Goal: Use online tool/utility: Utilize a website feature to perform a specific function

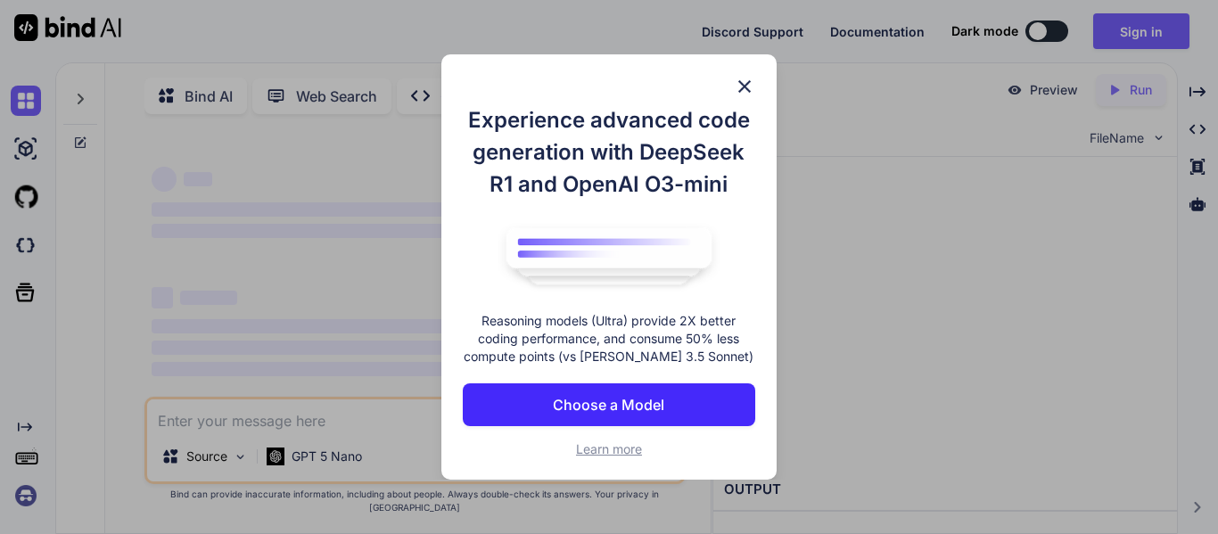
click at [617, 404] on p "Choose a Model" at bounding box center [608, 404] width 111 height 21
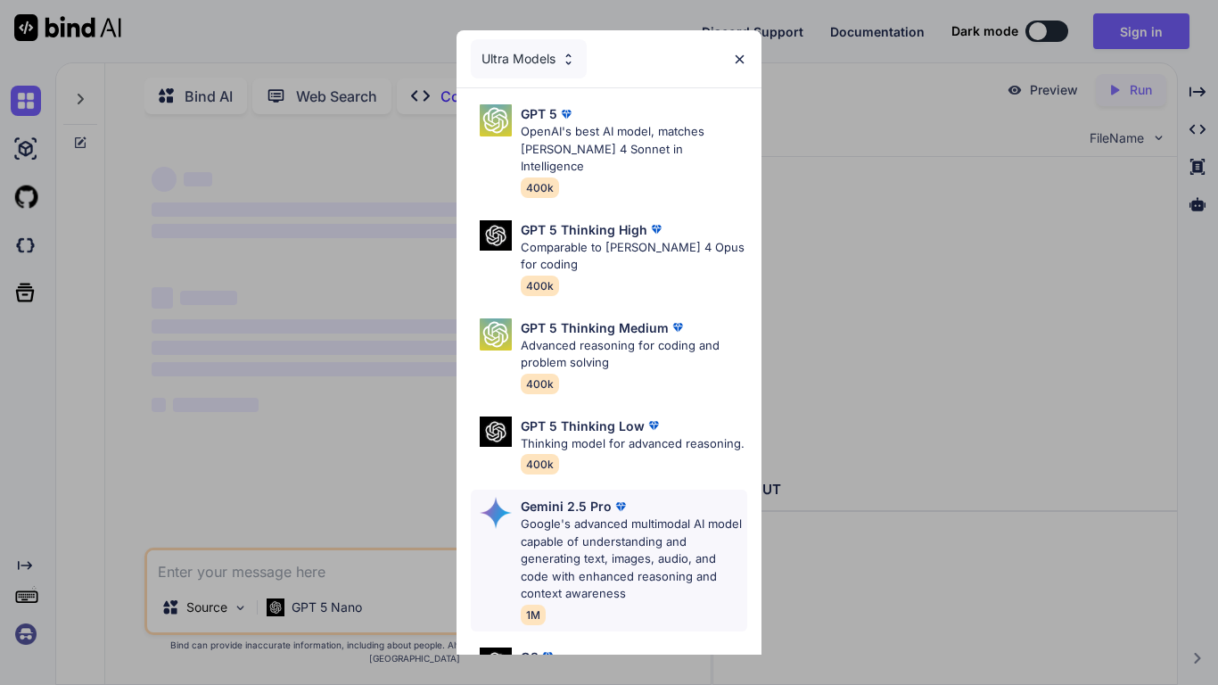
click at [603, 497] on p "Gemini 2.5 Pro" at bounding box center [566, 506] width 91 height 19
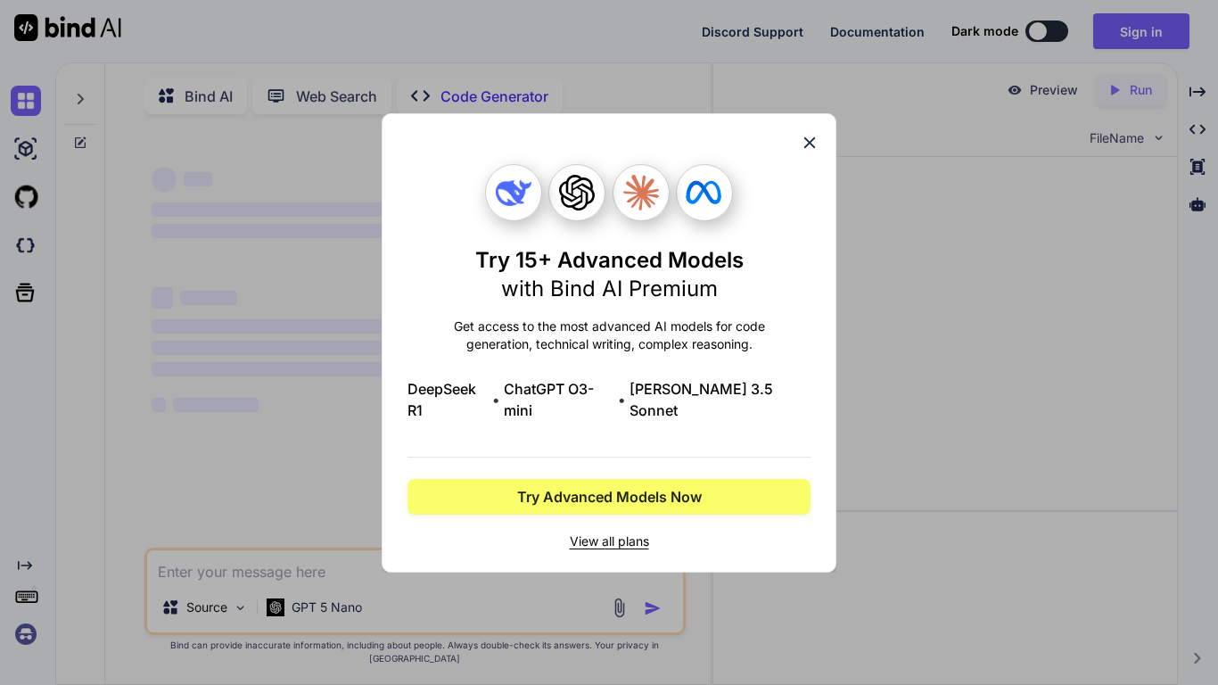
click at [803, 152] on icon at bounding box center [810, 143] width 20 height 20
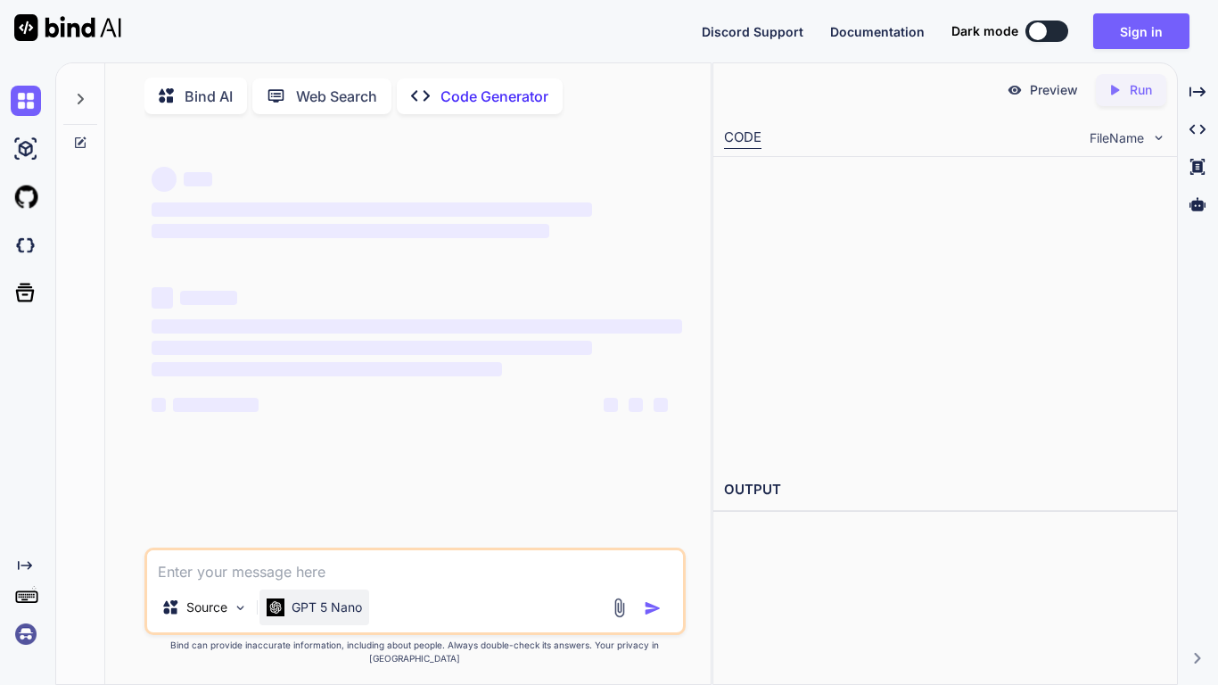
click at [307, 533] on div "GPT 5 Nano" at bounding box center [314, 607] width 110 height 36
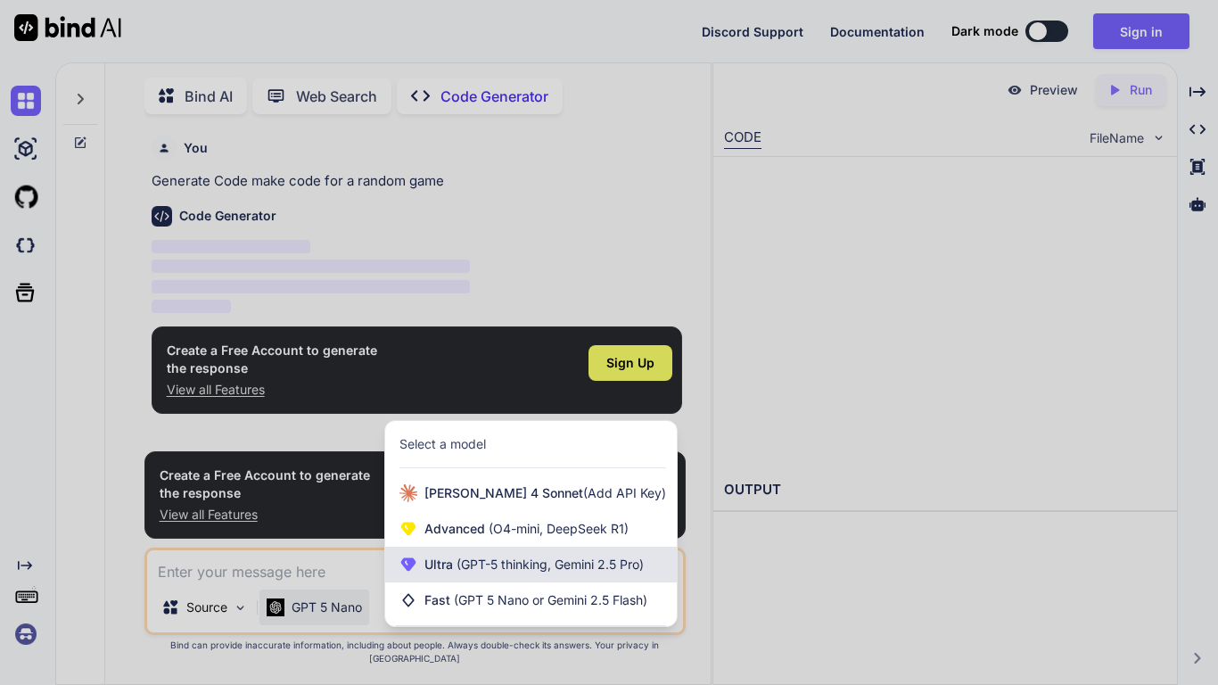
scroll to position [7, 0]
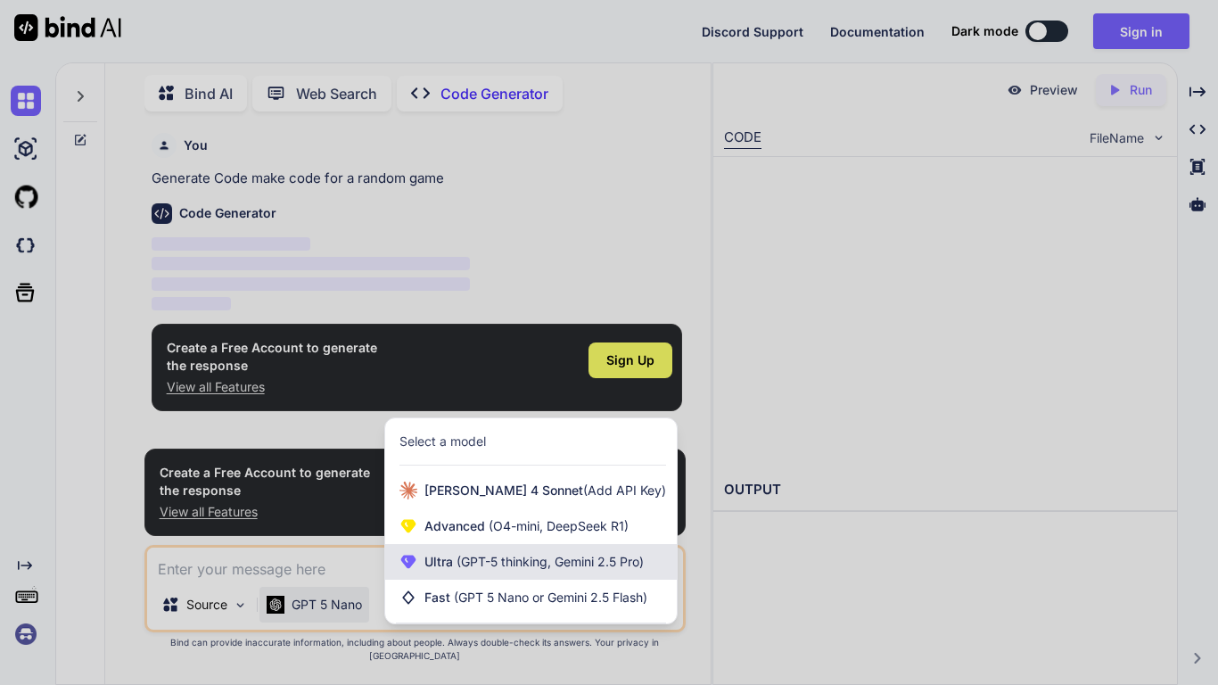
click at [548, 533] on span "(GPT-5 thinking, Gemini 2.5 Pro)" at bounding box center [548, 561] width 191 height 15
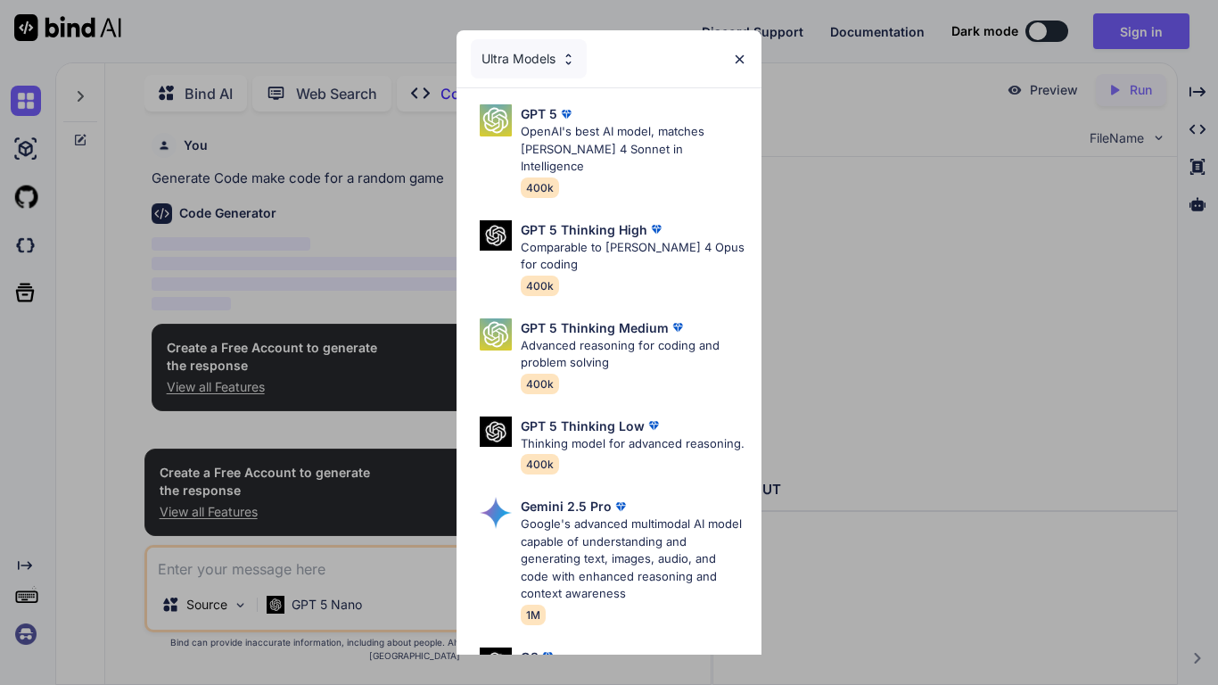
click at [564, 62] on img at bounding box center [568, 59] width 15 height 15
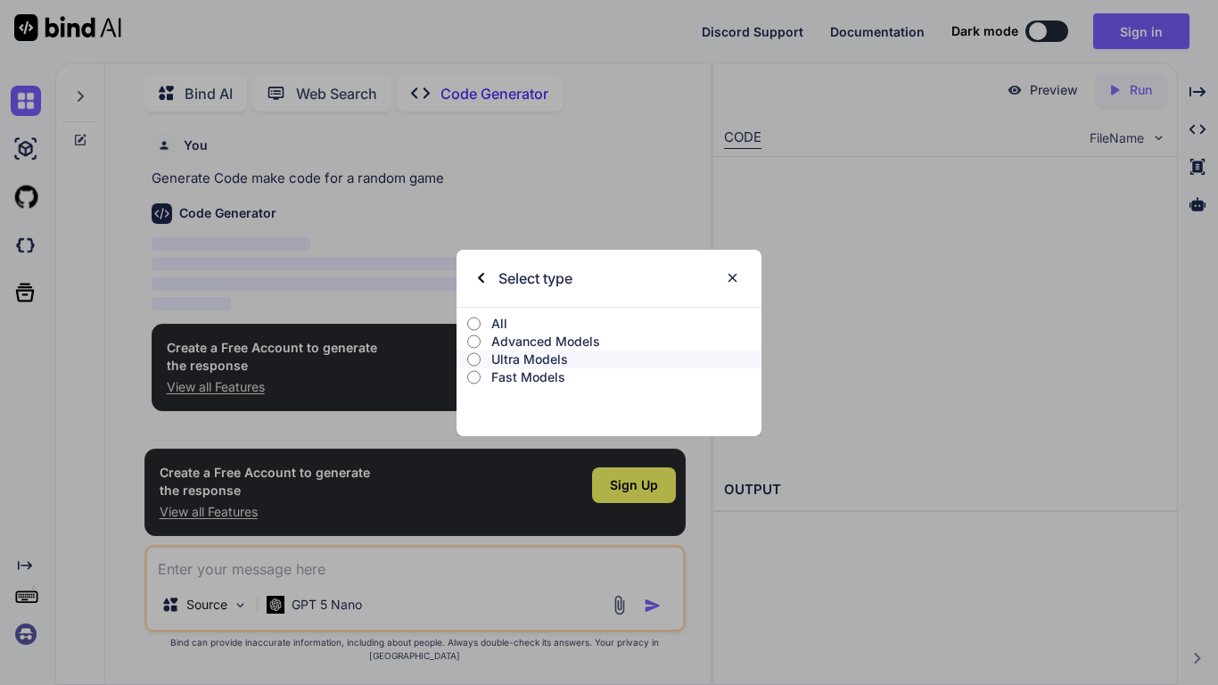
click at [514, 328] on p "All" at bounding box center [626, 324] width 270 height 18
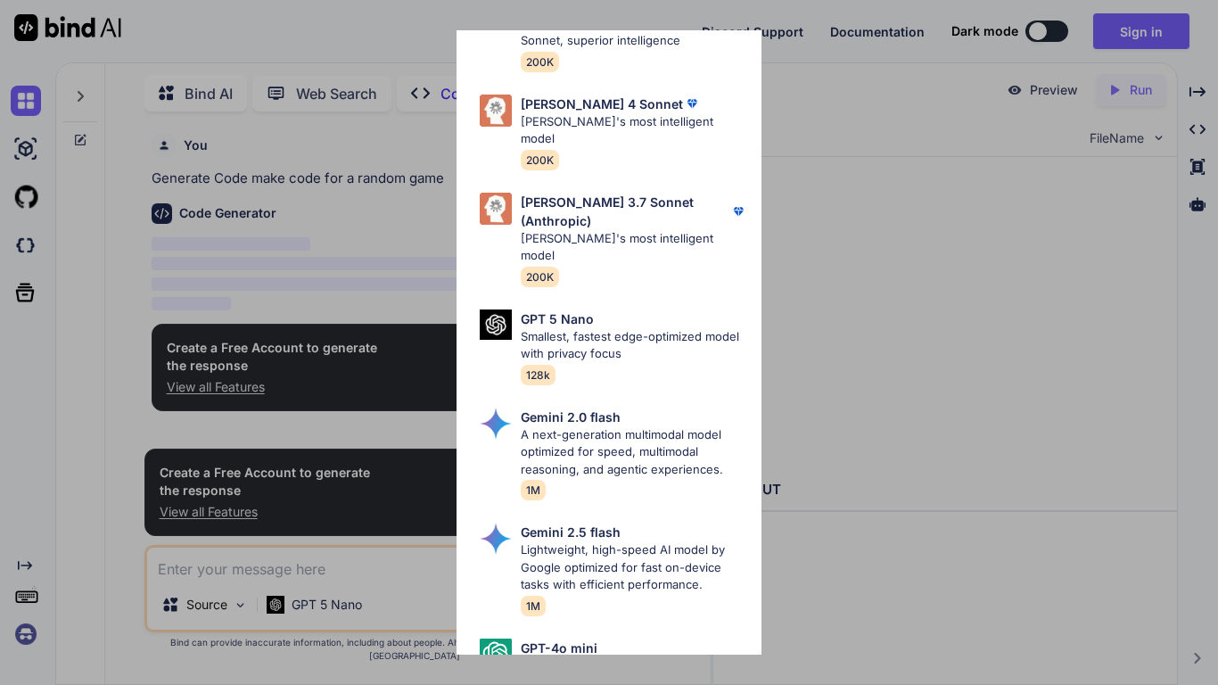
scroll to position [1055, 0]
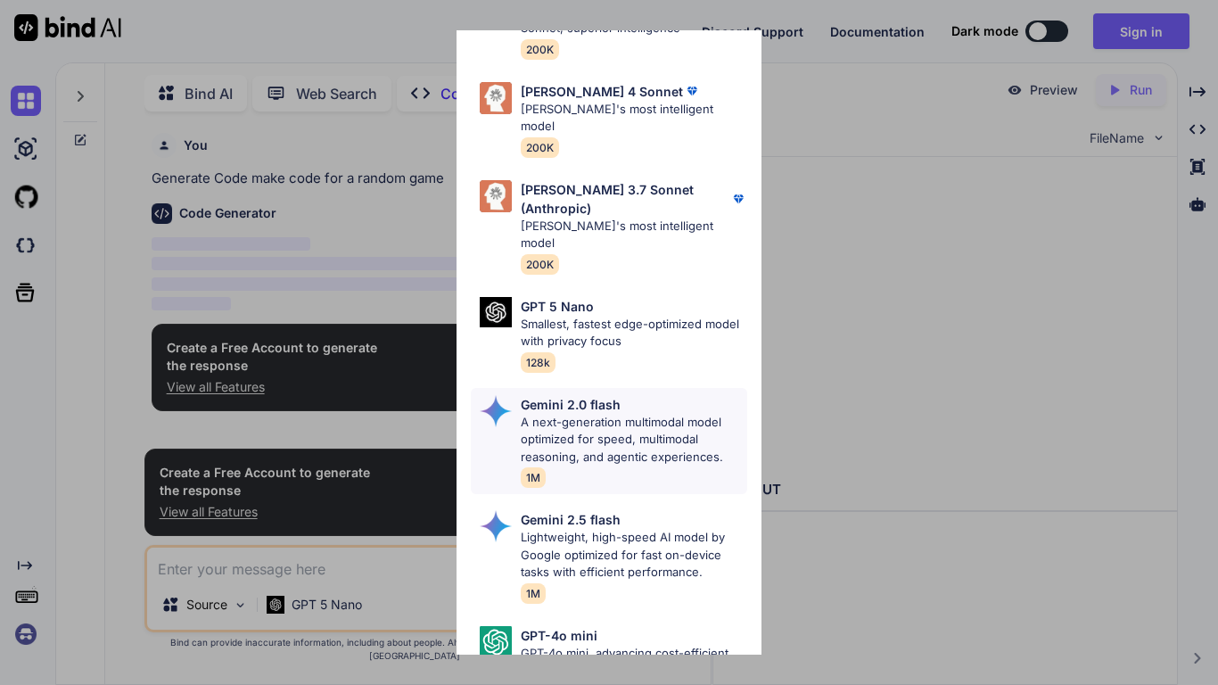
click at [617, 414] on p "A next-generation multimodal model optimized for speed, multimodal reasoning, a…" at bounding box center [634, 440] width 226 height 53
type textarea "x"
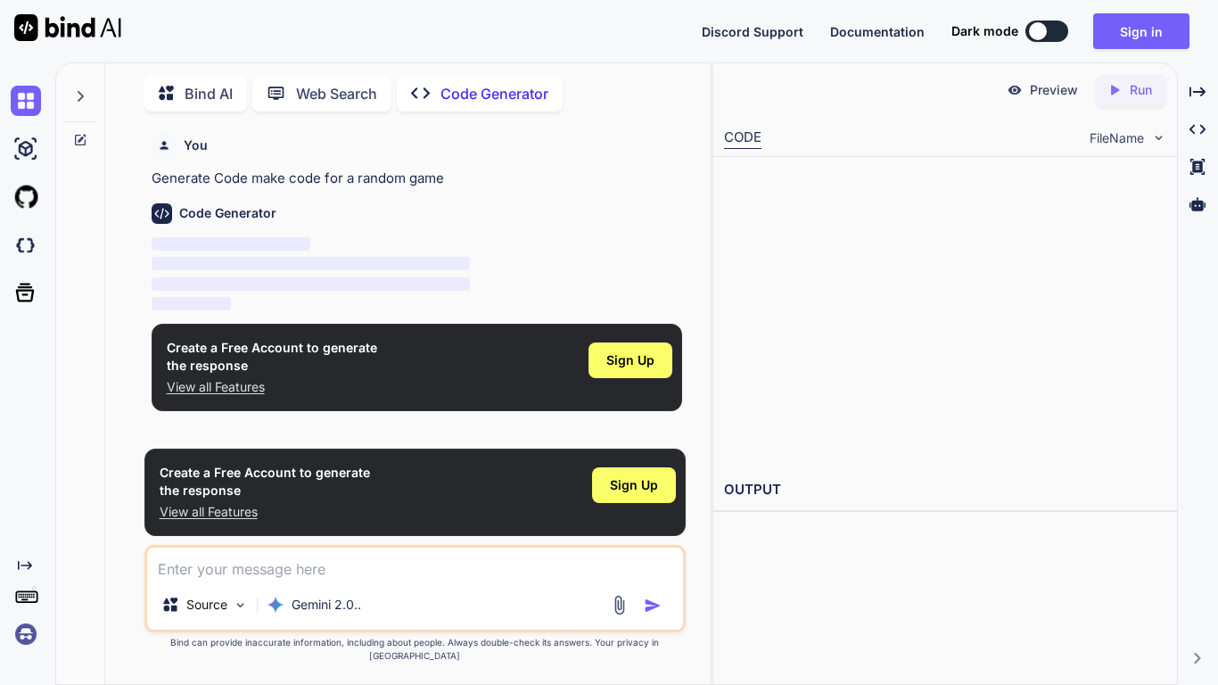
click at [431, 533] on div "Create a Free Account to generate the response View all Features Sign Up" at bounding box center [414, 491] width 541 height 87
click at [441, 533] on textarea at bounding box center [415, 563] width 536 height 32
type textarea "m"
type textarea "x"
type textarea "ma"
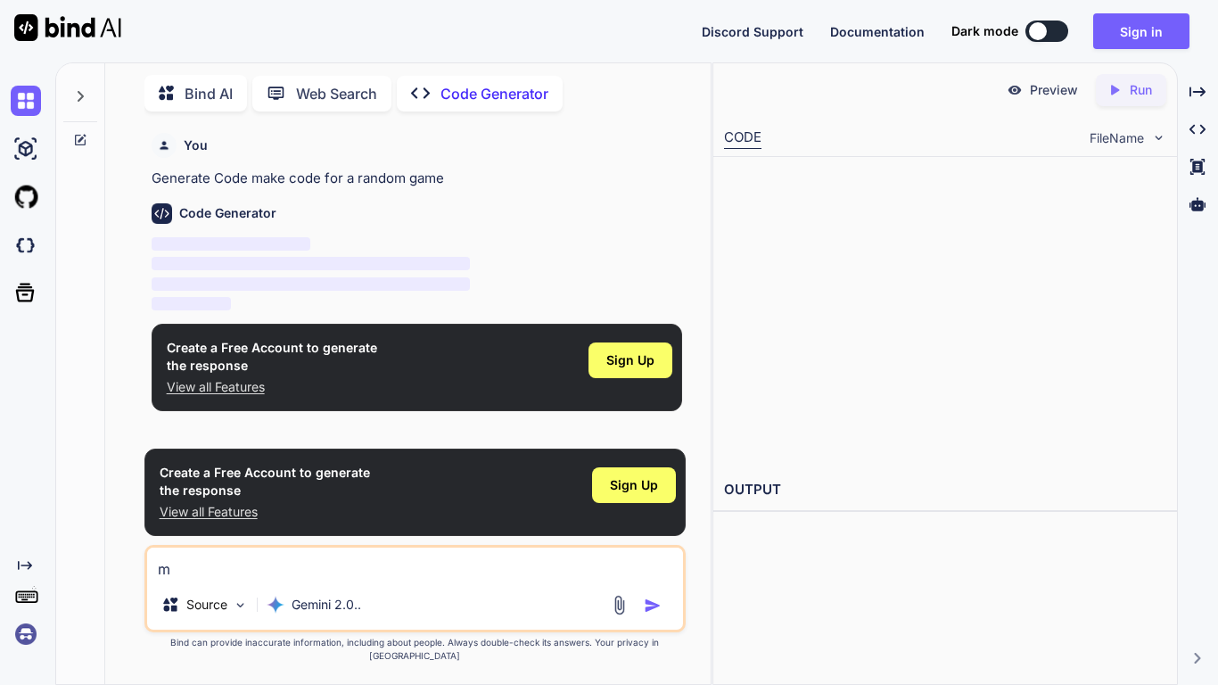
type textarea "x"
type textarea "mak"
type textarea "x"
type textarea "make"
type textarea "x"
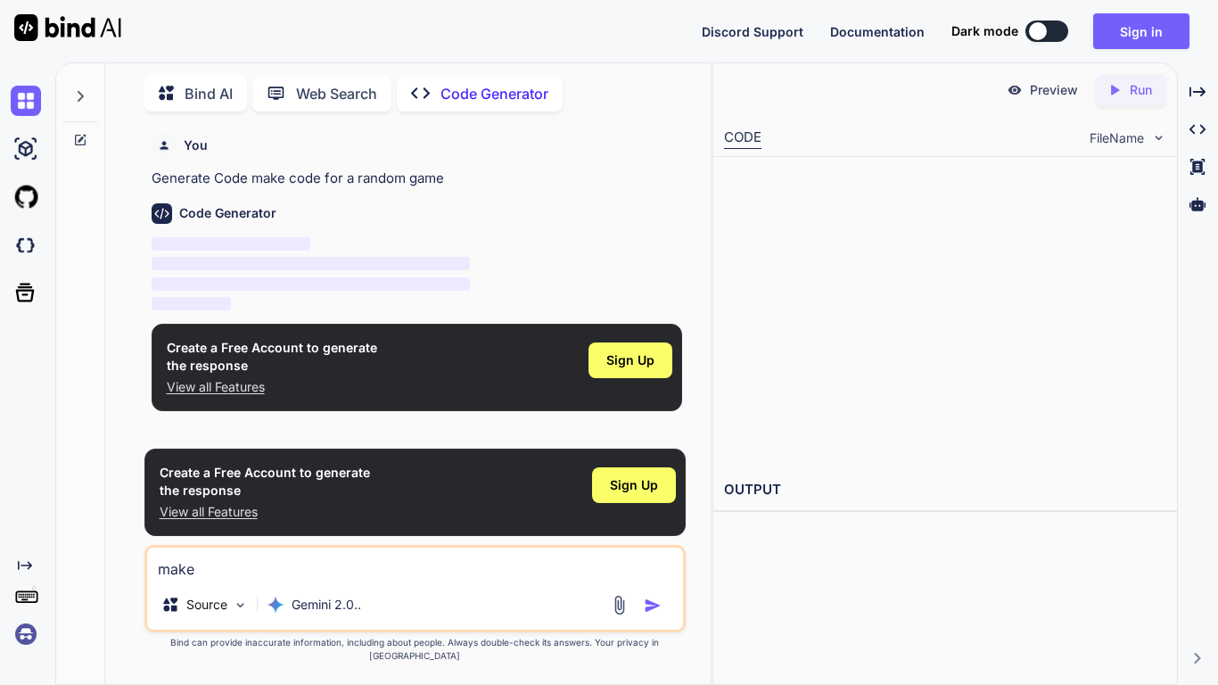
type textarea "make"
type textarea "x"
type textarea "make c"
type textarea "x"
type textarea "make co"
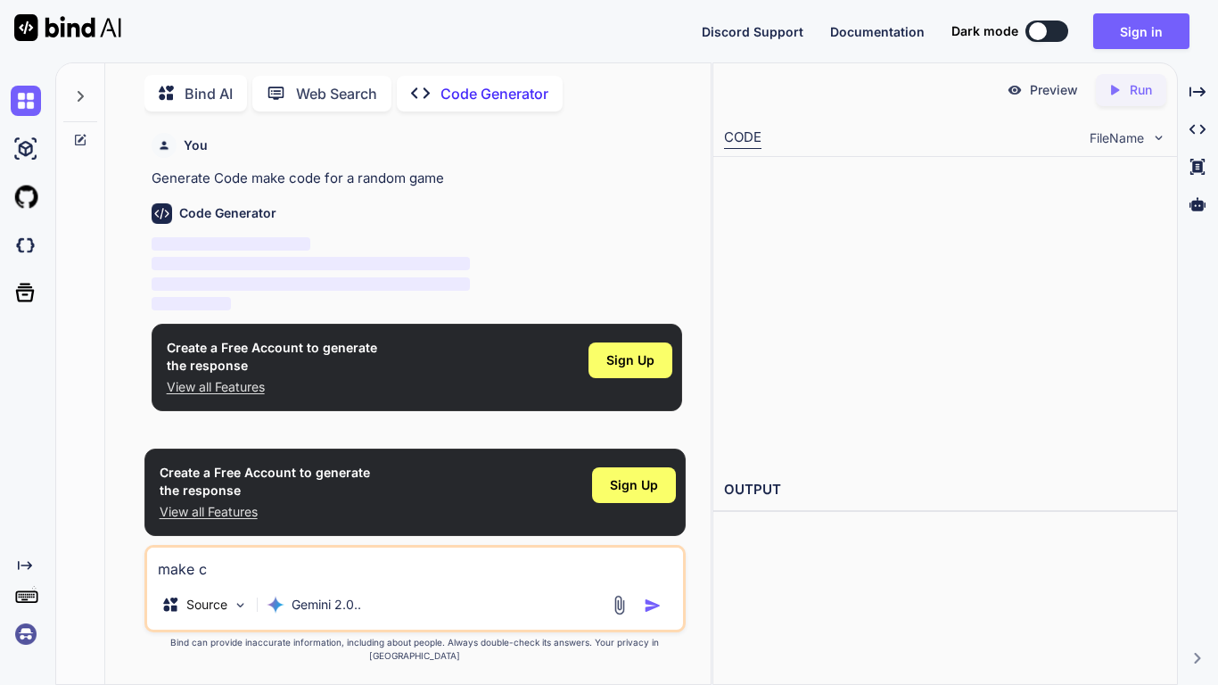
type textarea "x"
type textarea "make cod"
type textarea "x"
type textarea "make code"
type textarea "x"
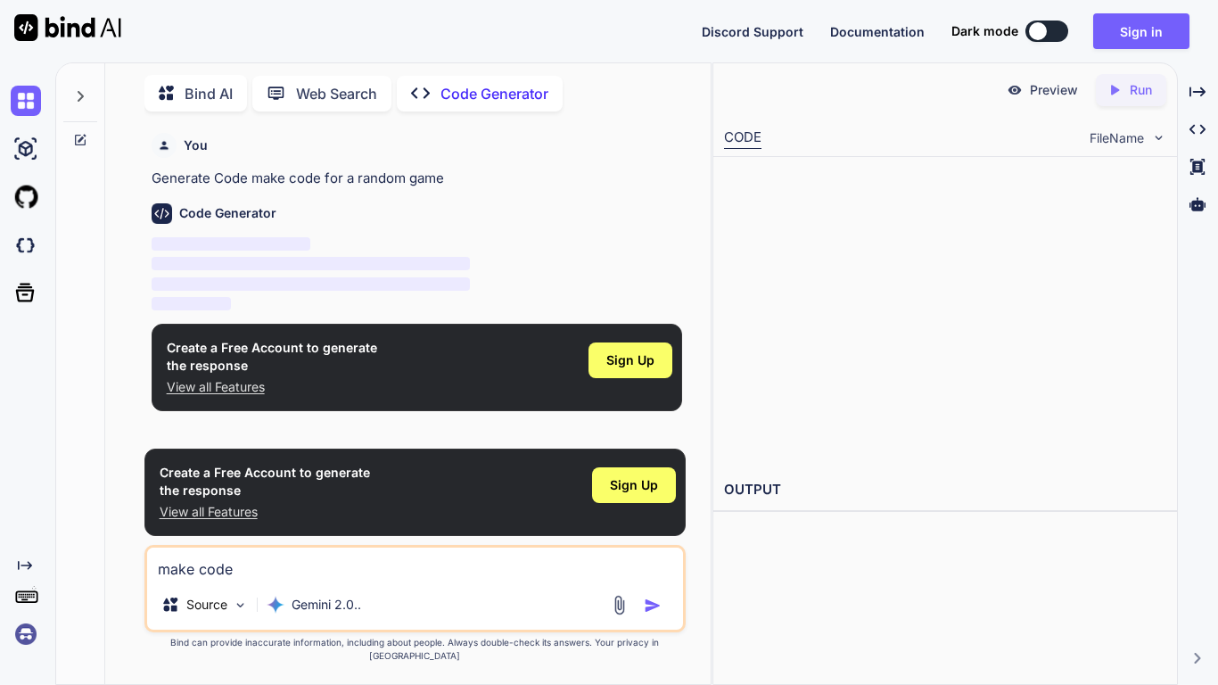
type textarea "make code"
type textarea "x"
type textarea "make code f"
type textarea "x"
type textarea "make code fo"
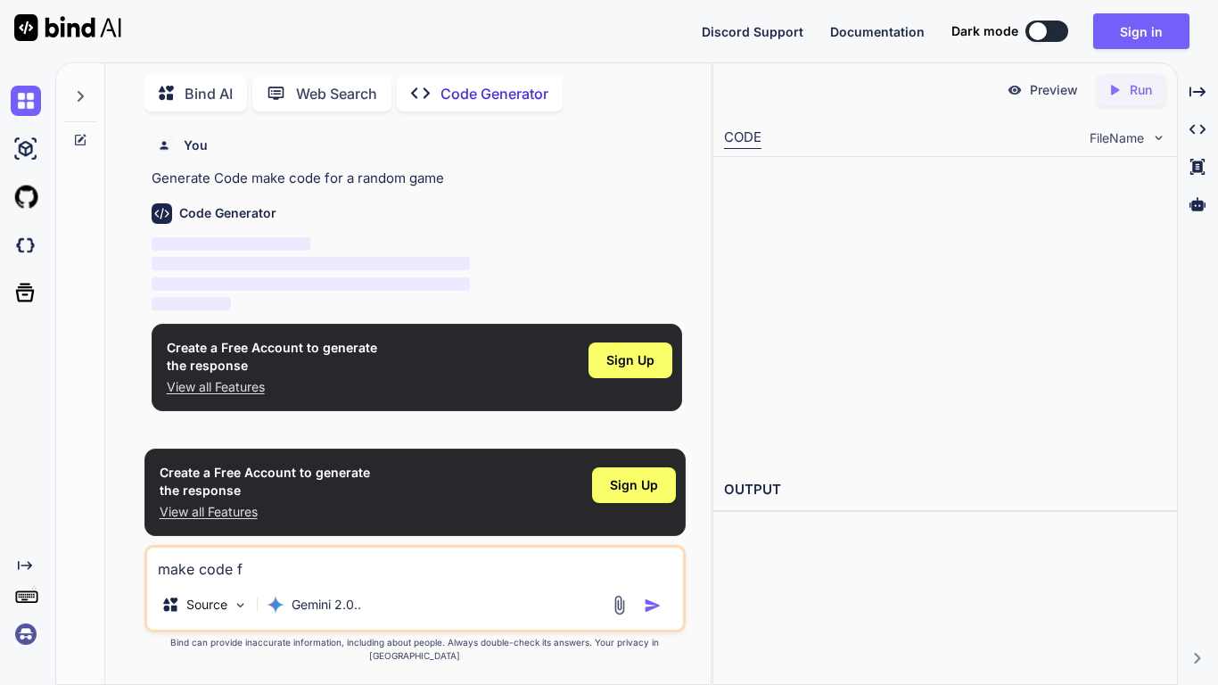
type textarea "x"
type textarea "make code for"
type textarea "x"
type textarea "make code for"
type textarea "x"
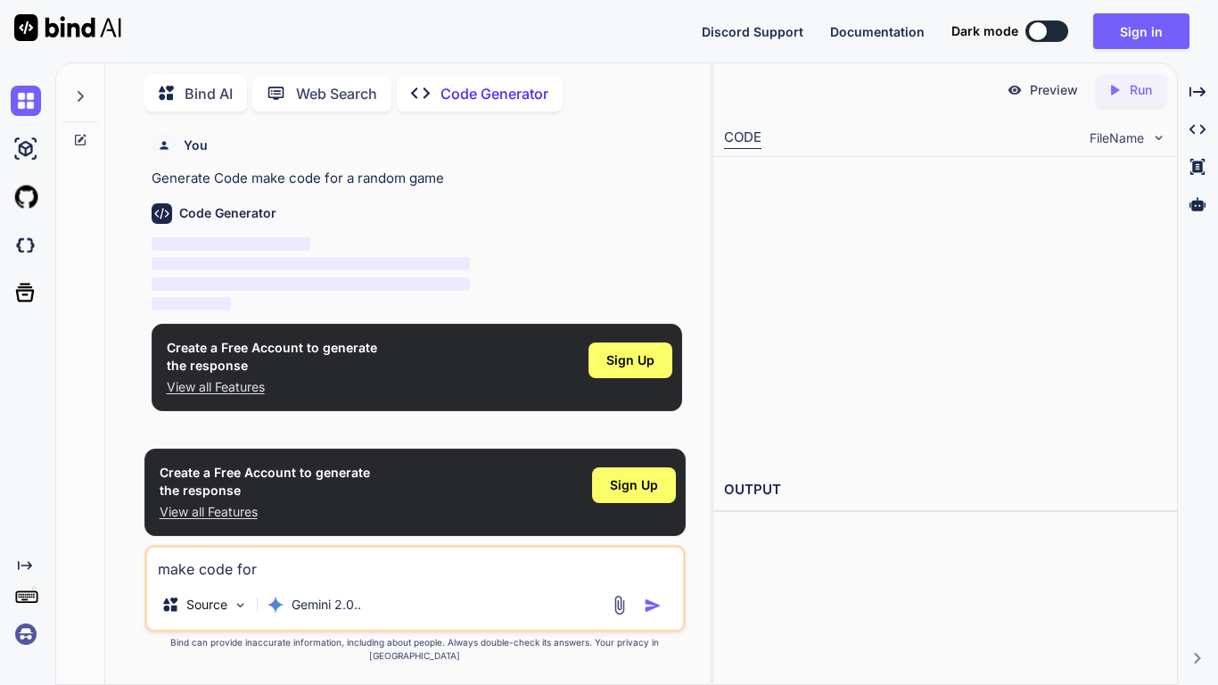
type textarea "make code for a"
type textarea "x"
type textarea "make code for a"
type textarea "x"
type textarea "make code for a r"
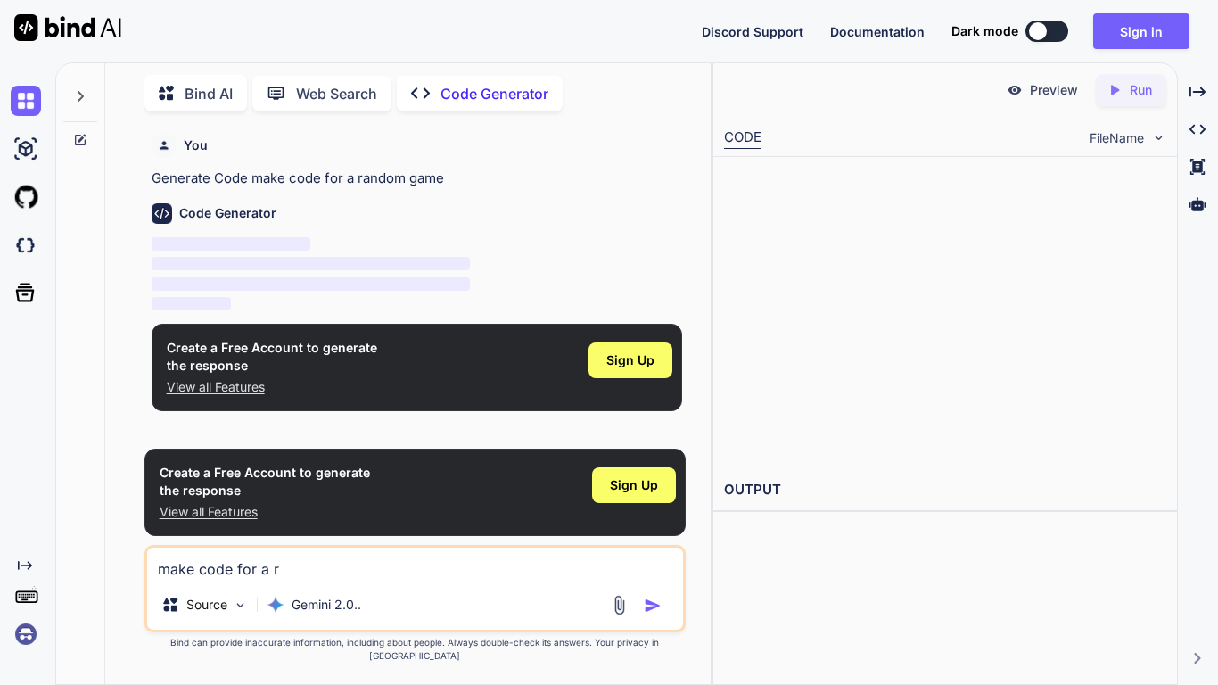
type textarea "x"
type textarea "make code for a ra"
type textarea "x"
type textarea "make code for a ran"
type textarea "x"
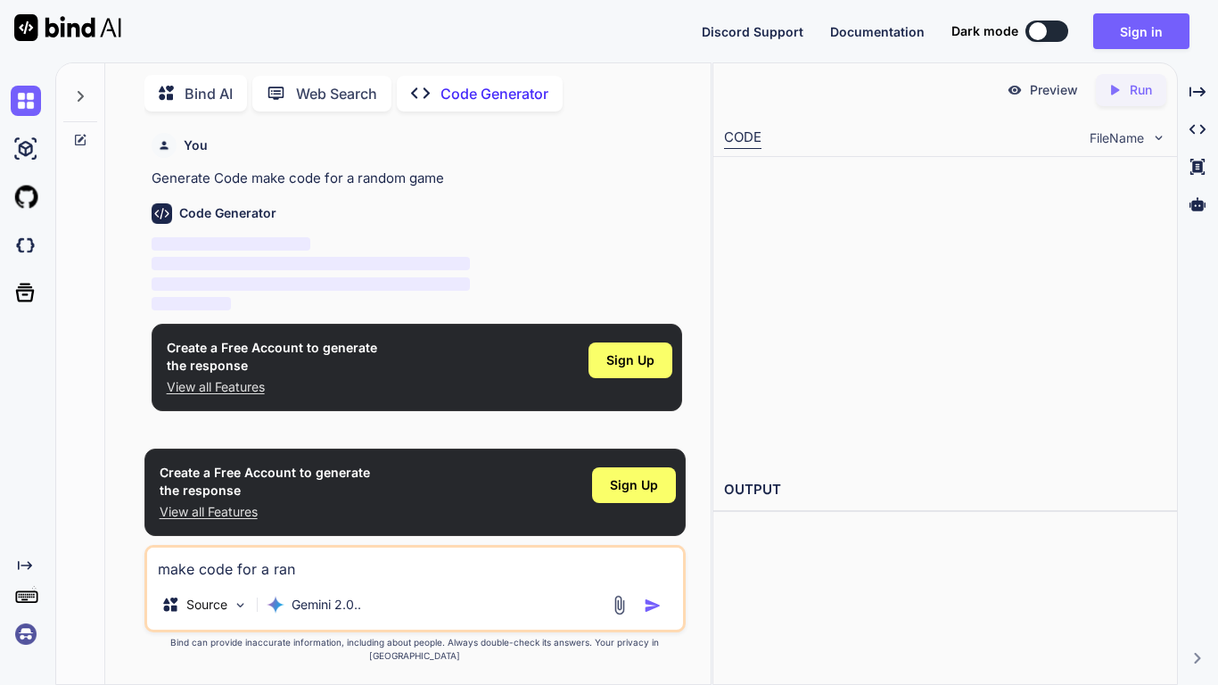
type textarea "make code for a rand"
type textarea "x"
type textarea "make code for a [PERSON_NAME]"
type textarea "x"
type textarea "make code for a random"
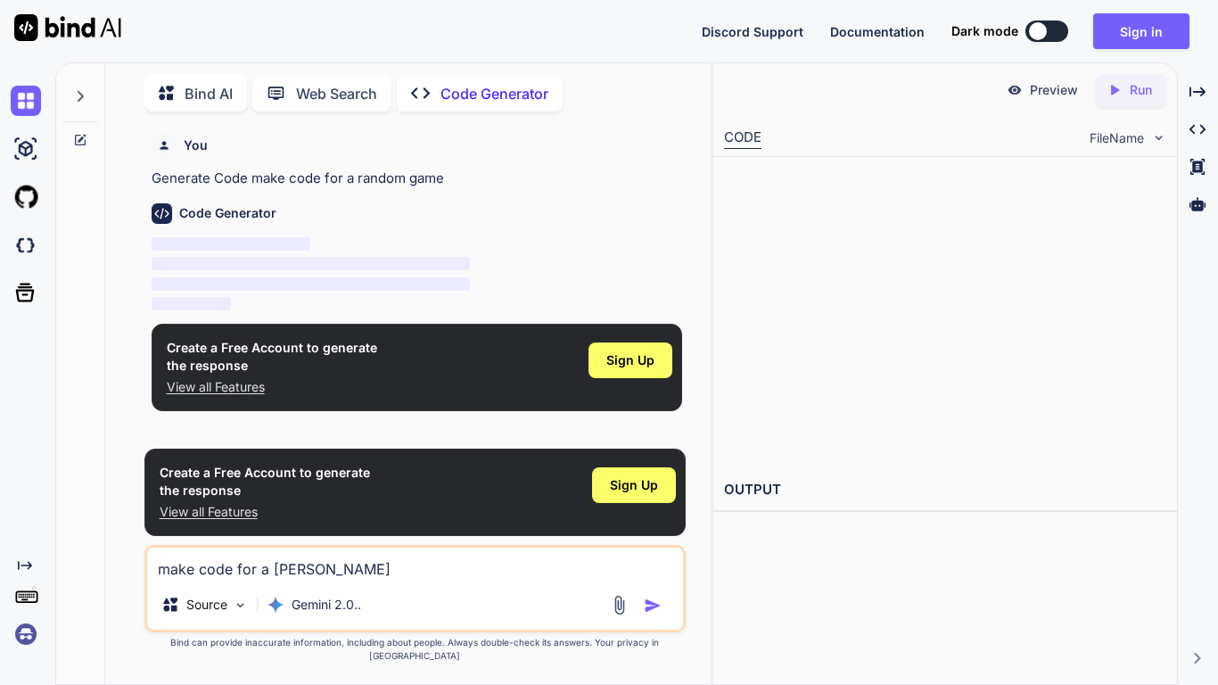
type textarea "x"
type textarea "make code for a random"
type textarea "x"
type textarea "make code for a random g"
type textarea "x"
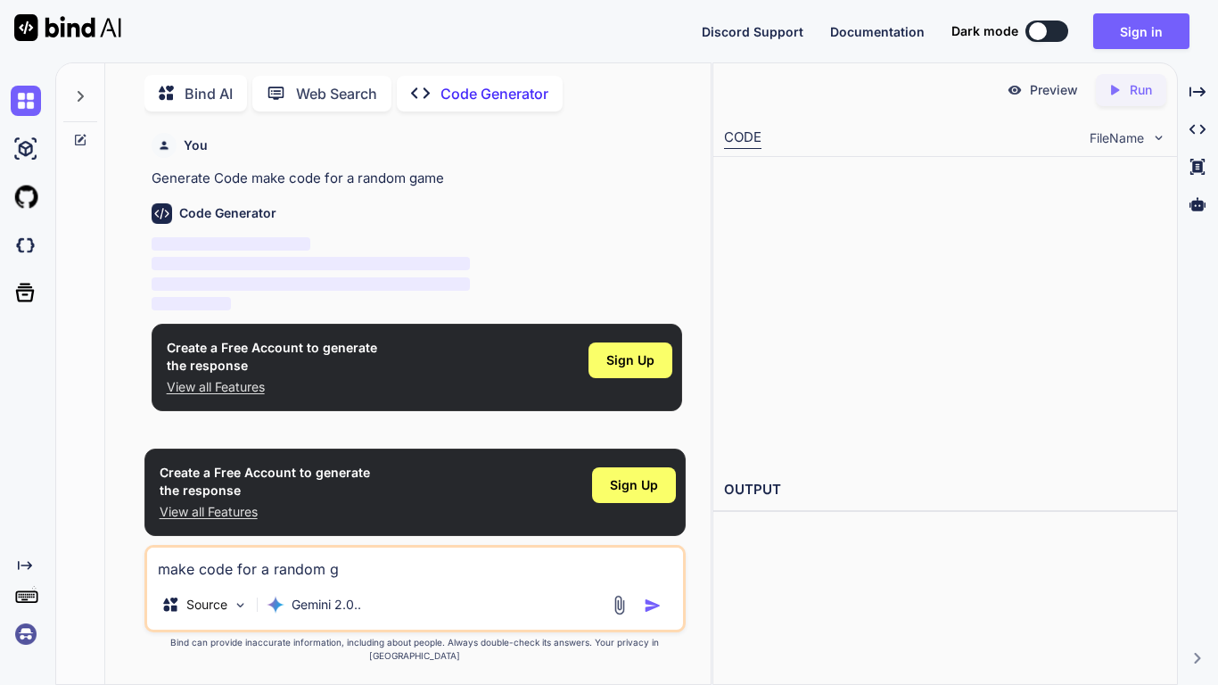
type textarea "make code for a random ga"
type textarea "x"
type textarea "make code for a random gam"
type textarea "x"
type textarea "make code for a random game"
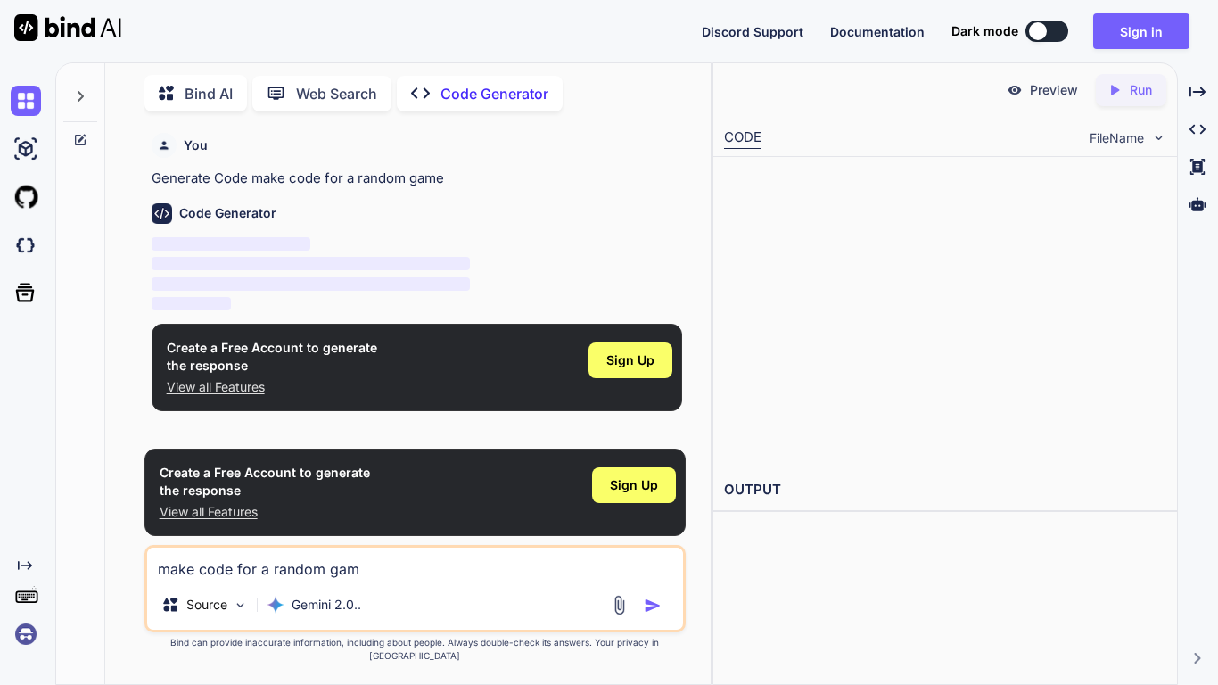
type textarea "x"
type textarea "make code for a random game"
click at [659, 533] on img "button" at bounding box center [653, 605] width 18 height 18
click at [653, 533] on img "button" at bounding box center [653, 605] width 18 height 18
click at [226, 533] on p "Source" at bounding box center [206, 604] width 41 height 18
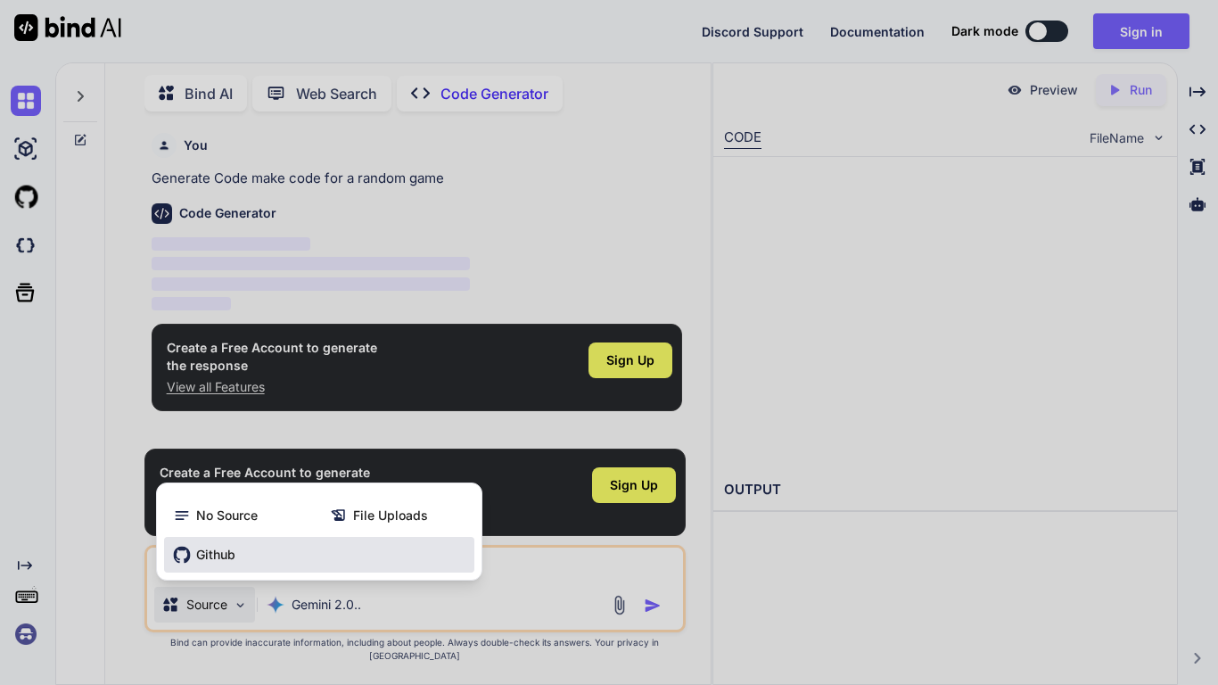
click at [278, 533] on div "Github" at bounding box center [319, 555] width 310 height 36
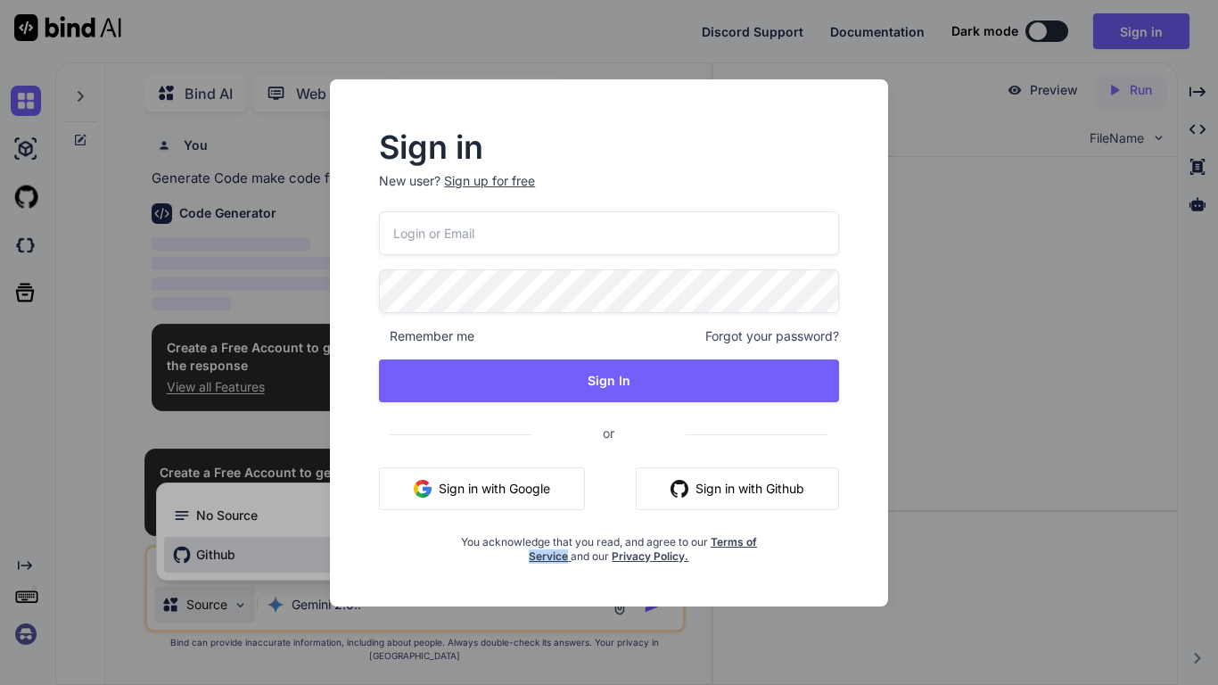
click at [278, 533] on div "Sign in New user? Sign up for free Remember me Forgot your password? Sign In or…" at bounding box center [609, 342] width 1218 height 685
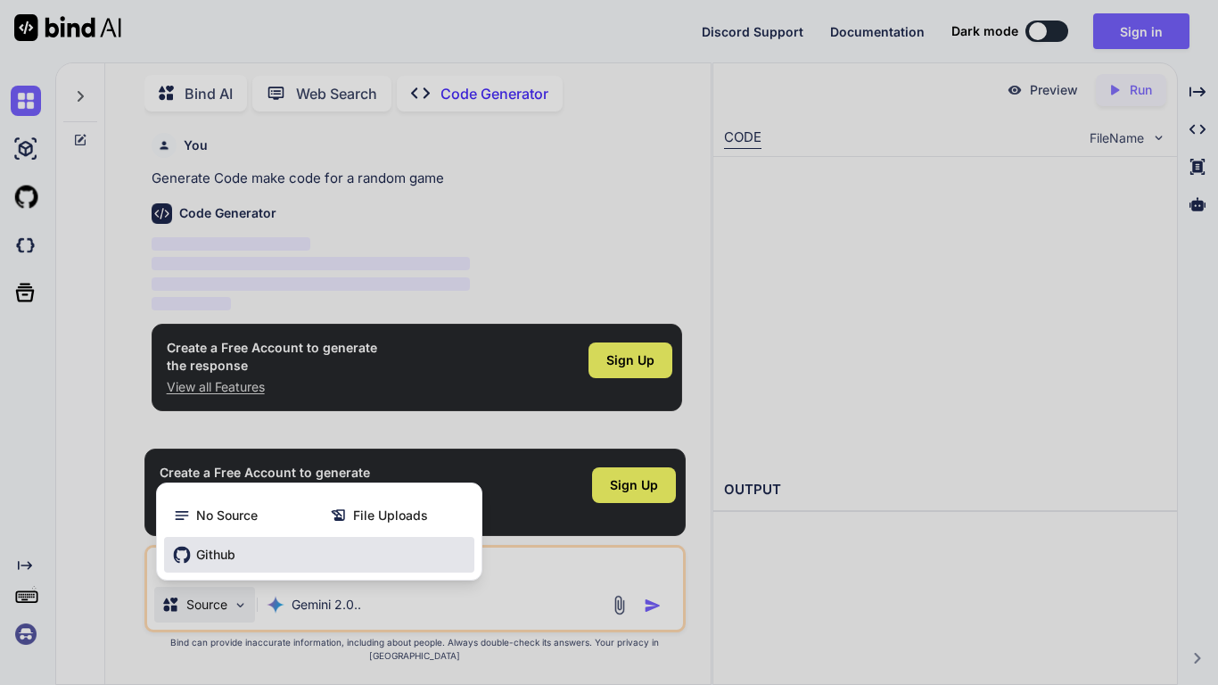
click at [285, 533] on div "Github" at bounding box center [319, 555] width 310 height 36
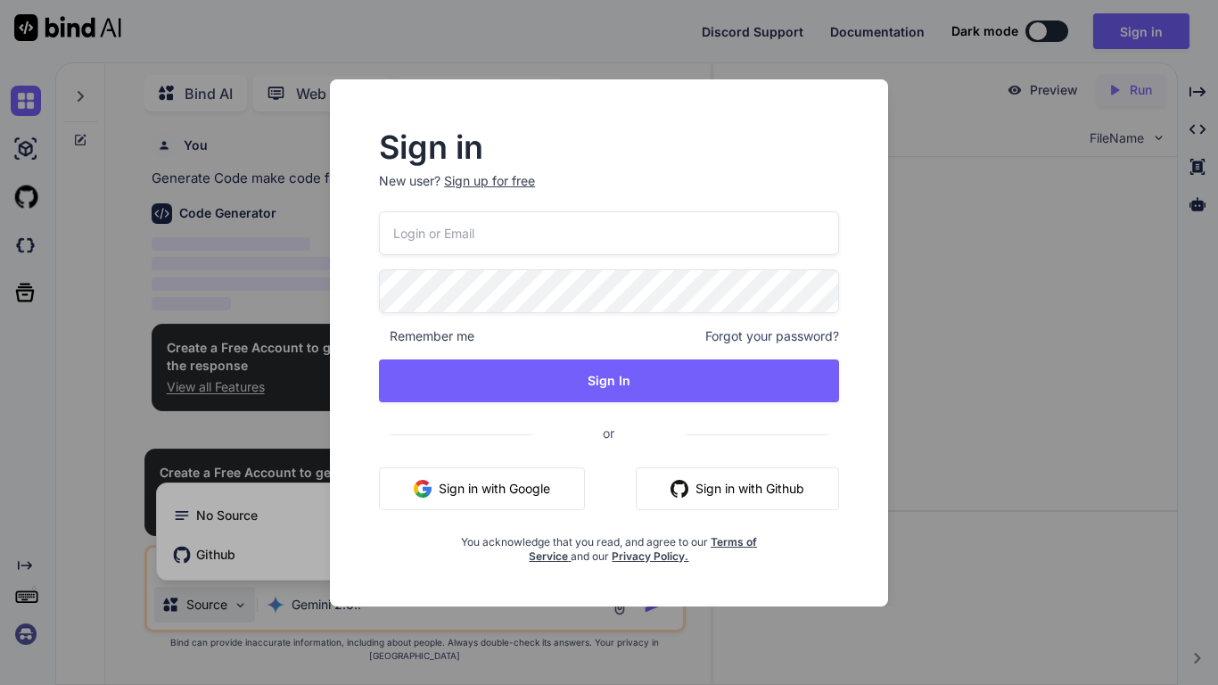
click at [285, 533] on div "Sign in New user? Sign up for free Remember me Forgot your password? Sign In or…" at bounding box center [609, 342] width 1218 height 685
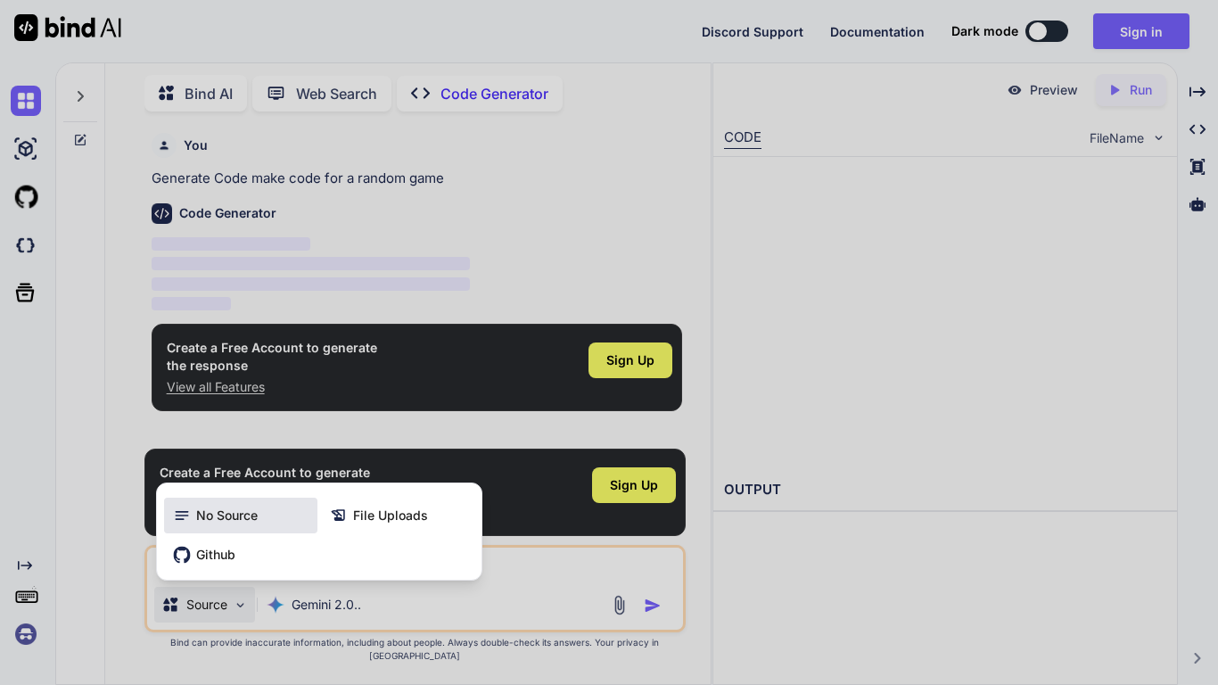
click at [250, 524] on span "No Source" at bounding box center [227, 515] width 62 height 18
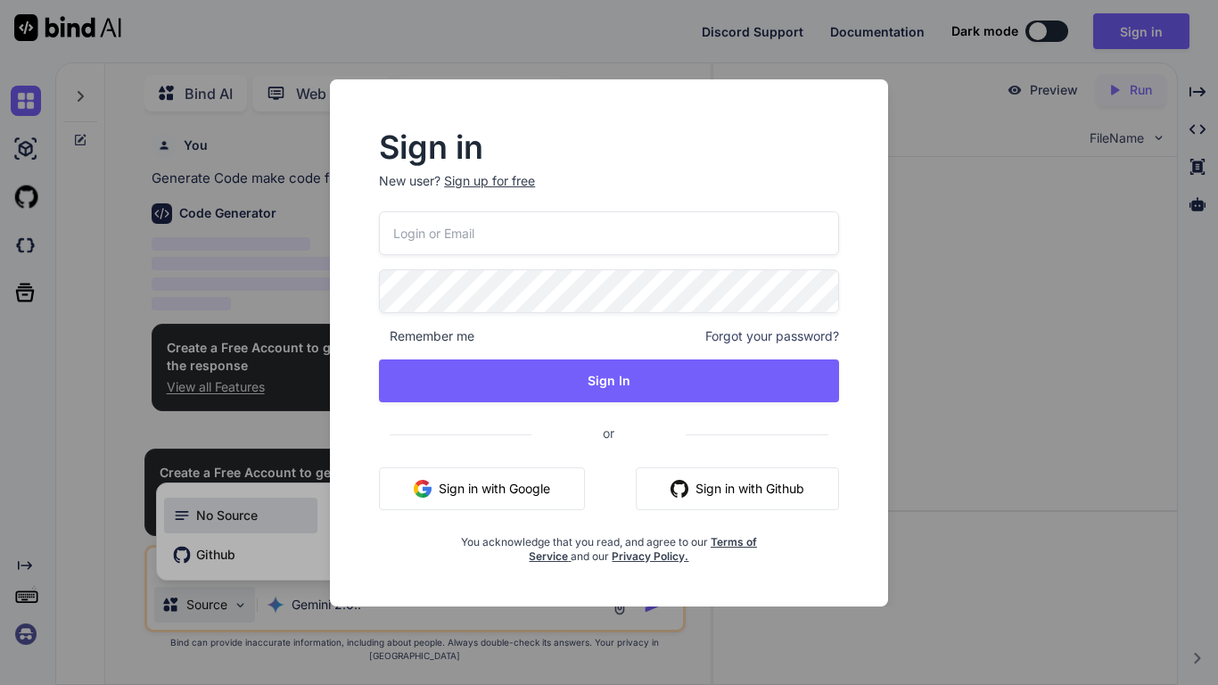
click at [250, 531] on div "Sign in New user? Sign up for free Remember me Forgot your password? Sign In or…" at bounding box center [609, 342] width 1218 height 685
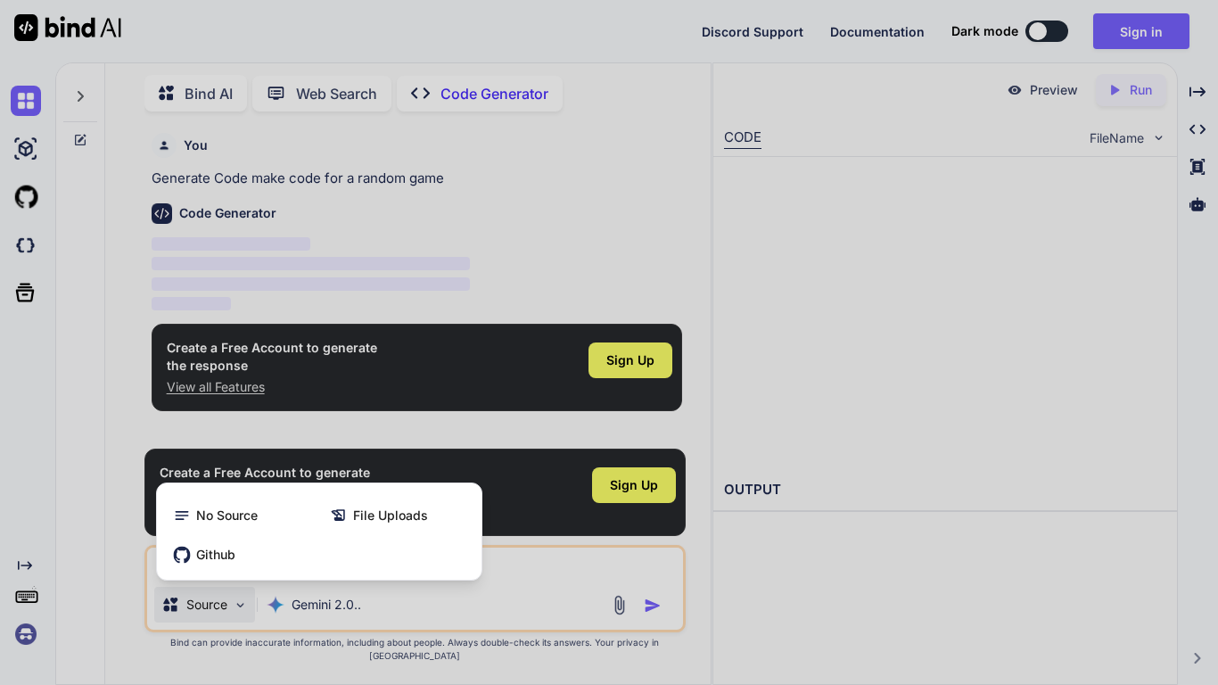
click at [568, 533] on div at bounding box center [609, 342] width 1218 height 685
type textarea "x"
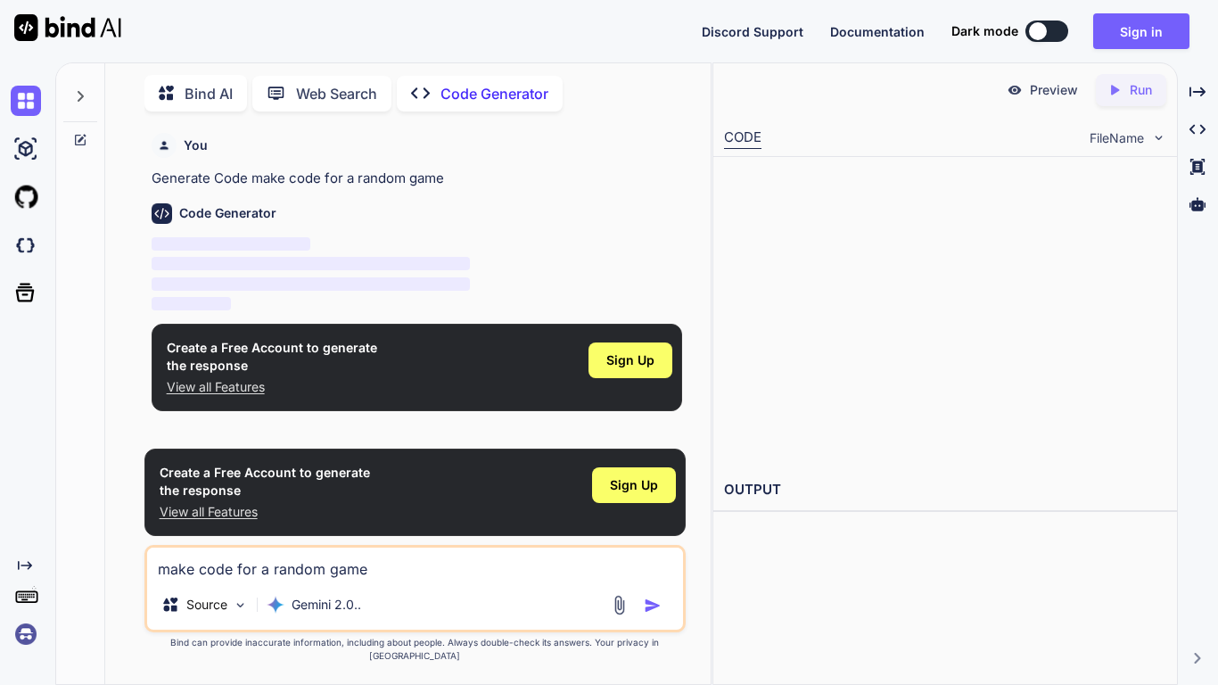
click at [648, 533] on img "button" at bounding box center [653, 605] width 18 height 18
